Goal: Check status: Check status

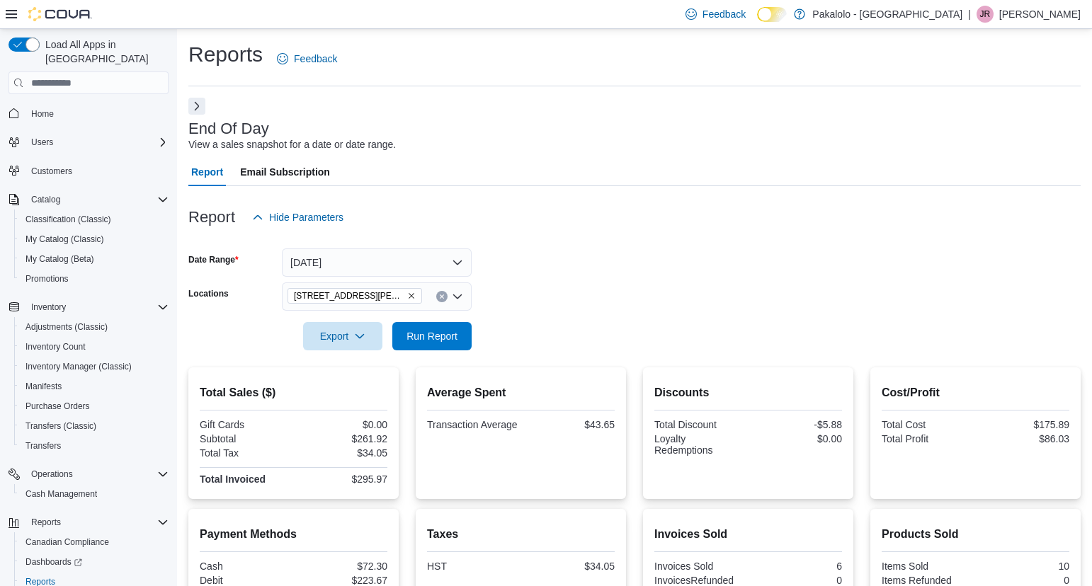
click at [586, 144] on div "End Of Day View a sales snapshot for a date or date range." at bounding box center [630, 136] width 885 height 32
click at [459, 333] on span "Run Report" at bounding box center [432, 336] width 62 height 28
drag, startPoint x: 349, startPoint y: 479, endPoint x: 392, endPoint y: 479, distance: 42.5
click at [392, 479] on div "Total Sales ($) Gift Cards $0.00 Subtotal $346.87 Total Tax $45.10 Total Invoic…" at bounding box center [293, 434] width 210 height 132
copy div "$391.97"
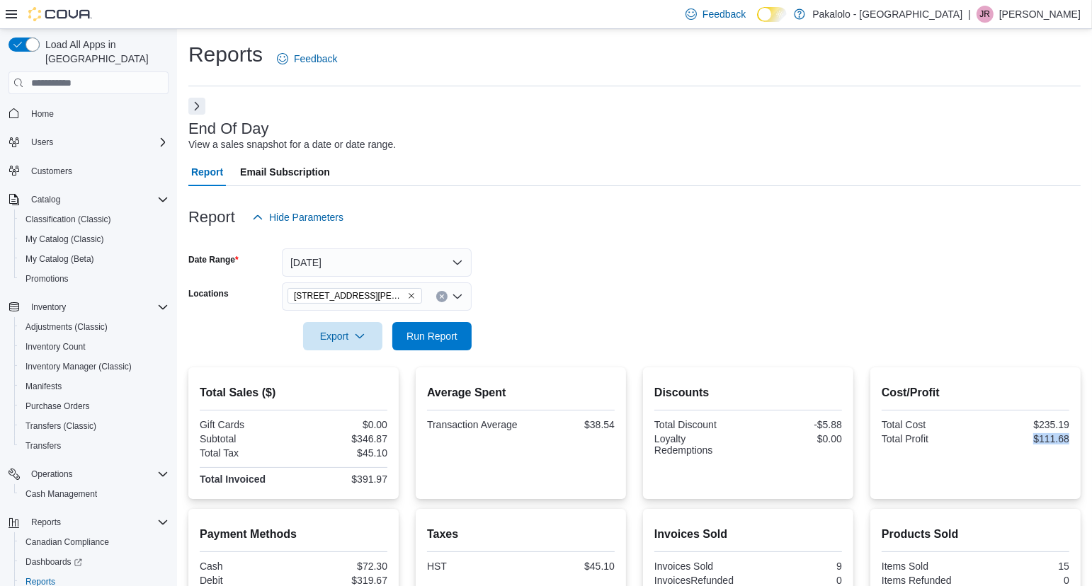
drag, startPoint x: 1033, startPoint y: 440, endPoint x: 1071, endPoint y: 440, distance: 38.2
click at [1071, 440] on div "Cost/Profit Total Cost $235.19 Total Profit $111.68" at bounding box center [975, 434] width 210 height 132
copy div "$111.68"
click at [446, 338] on span "Run Report" at bounding box center [431, 336] width 51 height 14
drag, startPoint x: 350, startPoint y: 477, endPoint x: 392, endPoint y: 477, distance: 41.8
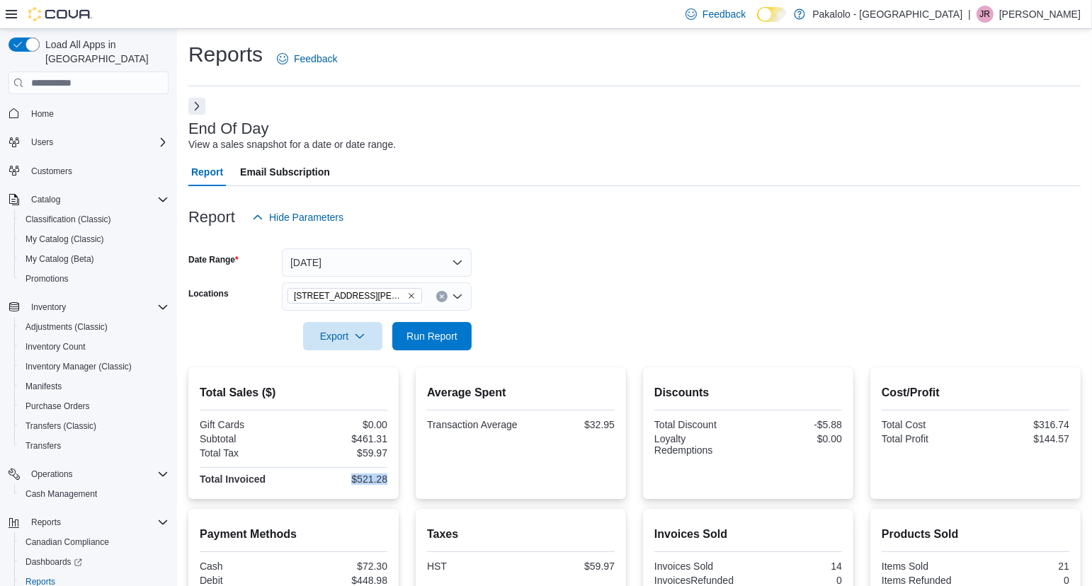
click at [392, 477] on div "Total Sales ($) Gift Cards $0.00 Subtotal $461.31 Total Tax $59.97 Total Invoic…" at bounding box center [293, 434] width 210 height 132
copy div "$521.28"
drag, startPoint x: 1029, startPoint y: 440, endPoint x: 1075, endPoint y: 438, distance: 46.1
click at [1075, 438] on div "Cost/Profit Total Cost $316.74 Total Profit $144.57" at bounding box center [975, 434] width 210 height 132
copy div "$144.57"
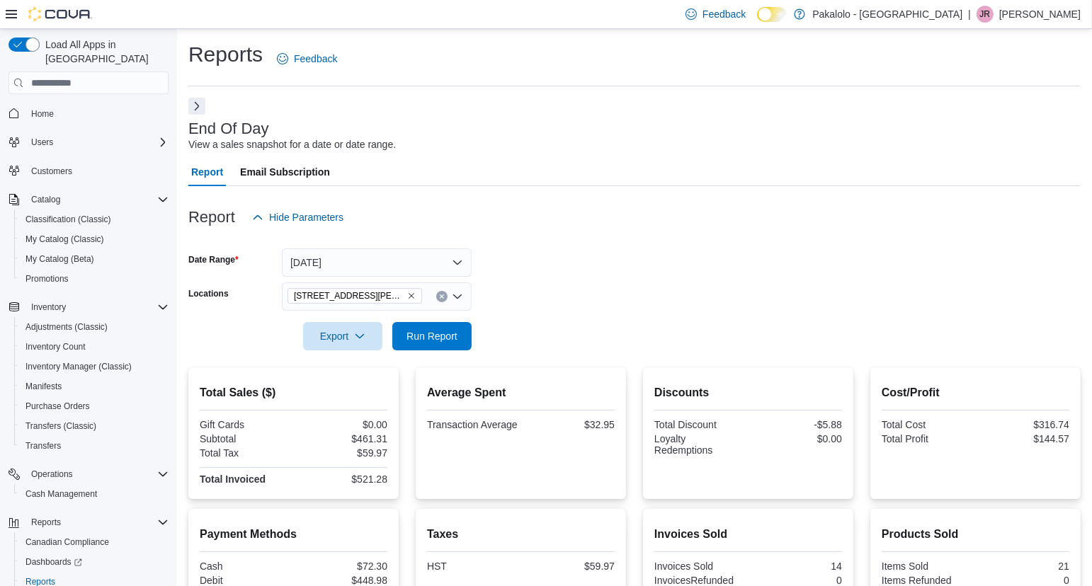
click at [676, 245] on div at bounding box center [634, 240] width 892 height 17
click at [436, 337] on span "Run Report" at bounding box center [431, 336] width 51 height 14
drag, startPoint x: 347, startPoint y: 476, endPoint x: 393, endPoint y: 477, distance: 46.1
click at [393, 477] on div "Total Sales ($) Gift Cards $0.00 Subtotal $634.47 Total Tax $82.47 Total Invoic…" at bounding box center [293, 434] width 210 height 132
copy div "$716.94"
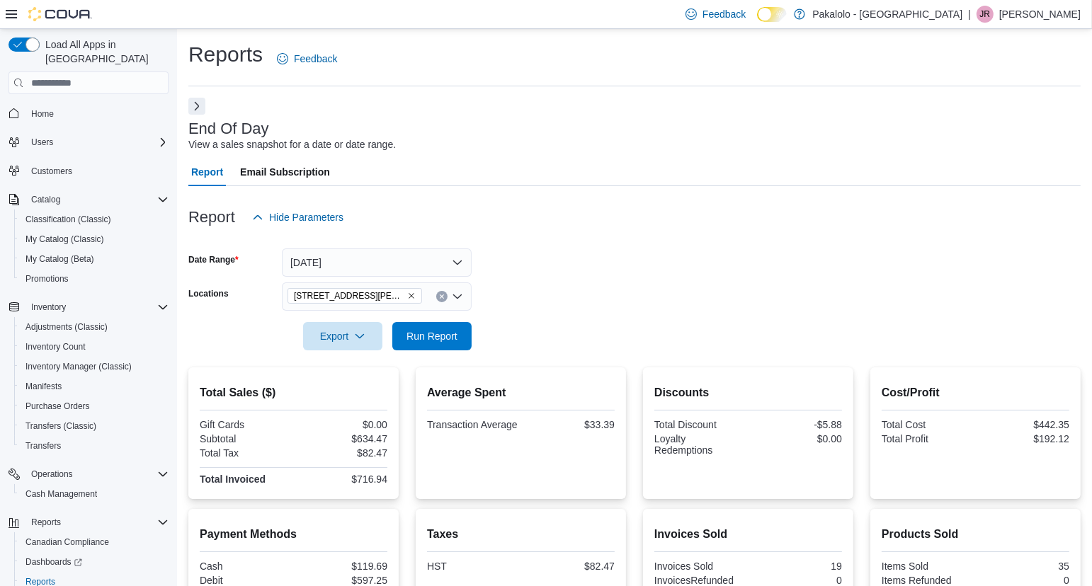
click at [841, 302] on form "Date Range [DATE] Locations [STREET_ADDRESS][PERSON_NAME] Export Run Report" at bounding box center [634, 291] width 892 height 119
drag, startPoint x: 1032, startPoint y: 441, endPoint x: 1079, endPoint y: 441, distance: 47.4
click at [1079, 441] on div "Cost/Profit Total Cost $442.35 Total Profit $192.12" at bounding box center [975, 434] width 210 height 132
copy div "$192.12"
